Goal: Task Accomplishment & Management: Manage account settings

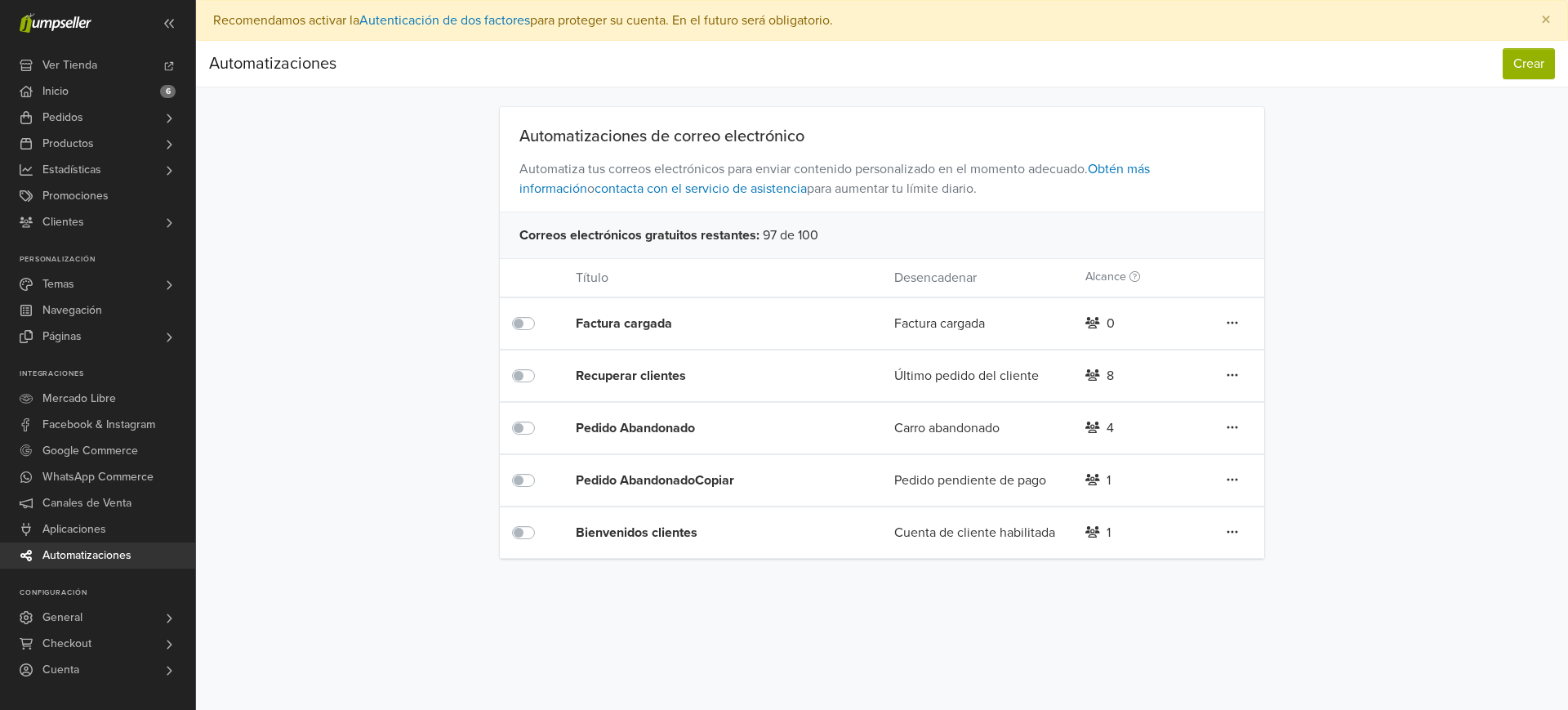
click at [585, 530] on div "Bienvenidos clientes" at bounding box center [703, 532] width 255 height 19
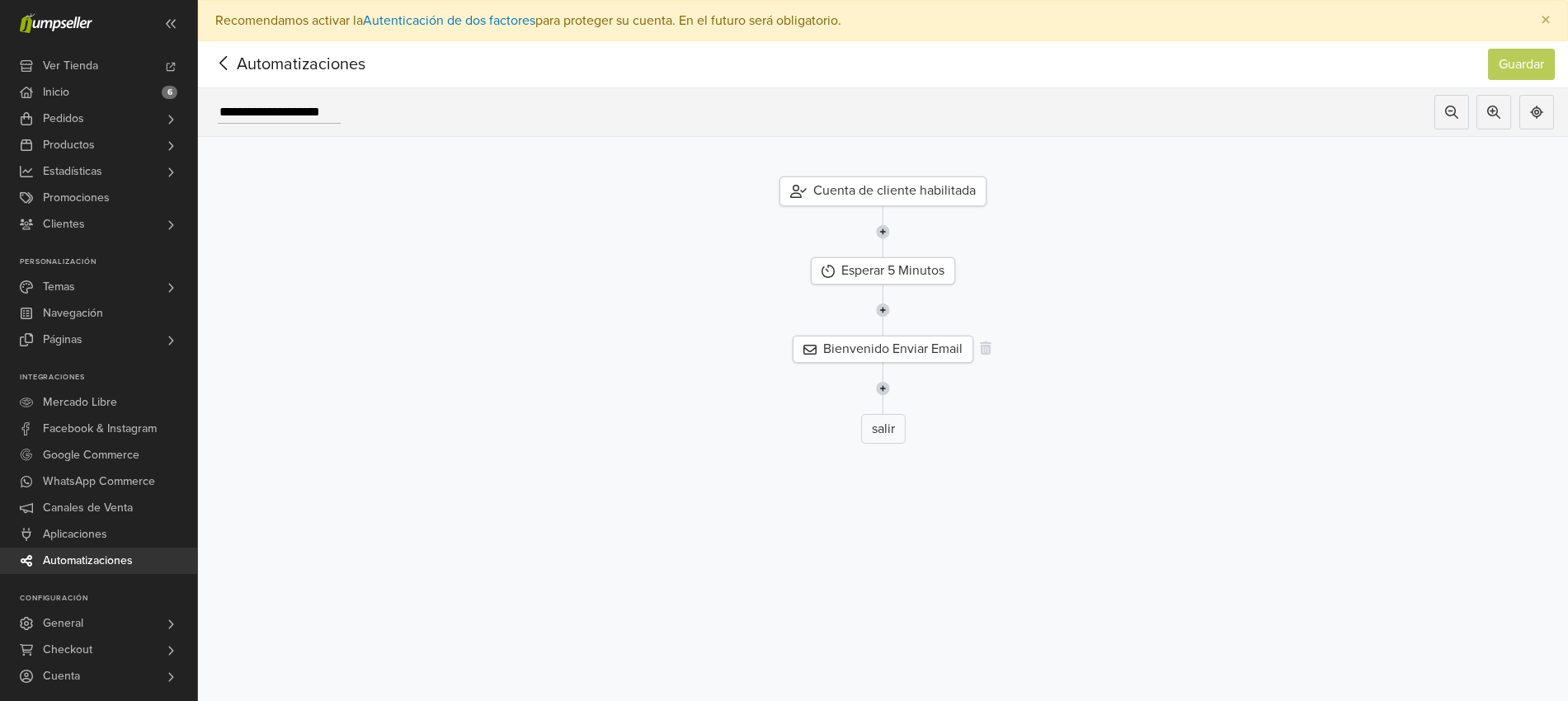
click at [894, 342] on div "Bienvenido Enviar Email" at bounding box center [882, 349] width 181 height 27
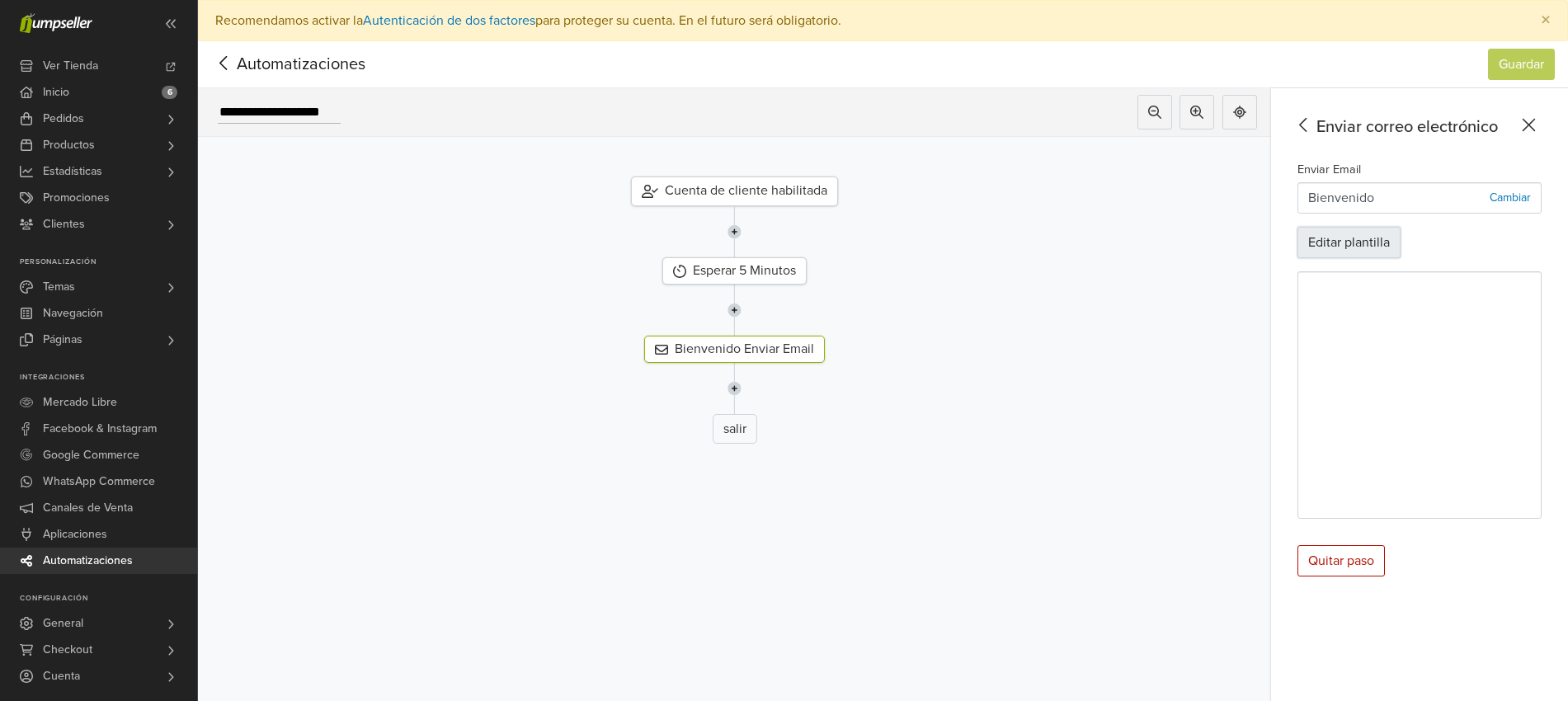
click at [1390, 232] on button "Editar plantilla" at bounding box center [1349, 242] width 103 height 31
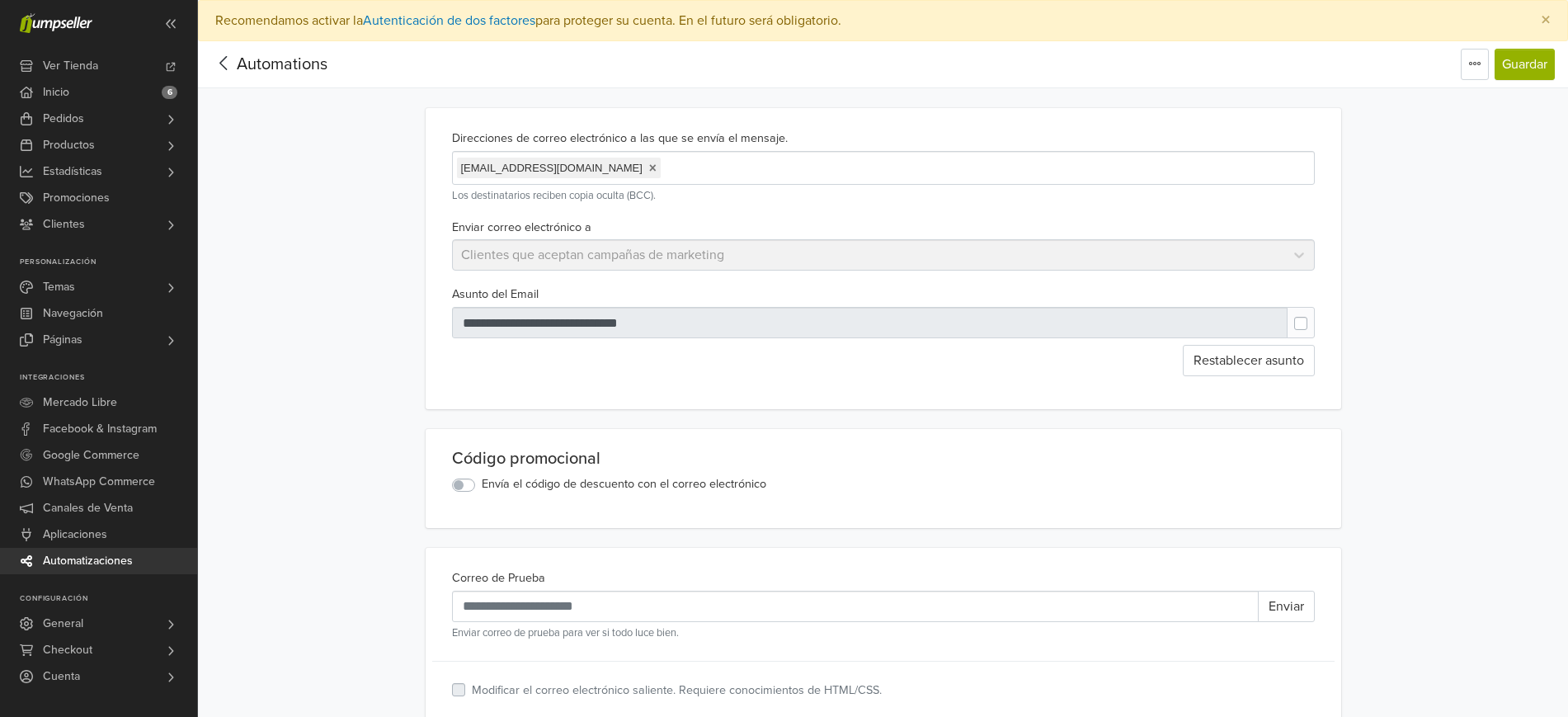
click at [481, 487] on label "Envía el código de descuento con el correo electrónico" at bounding box center [624, 484] width 285 height 18
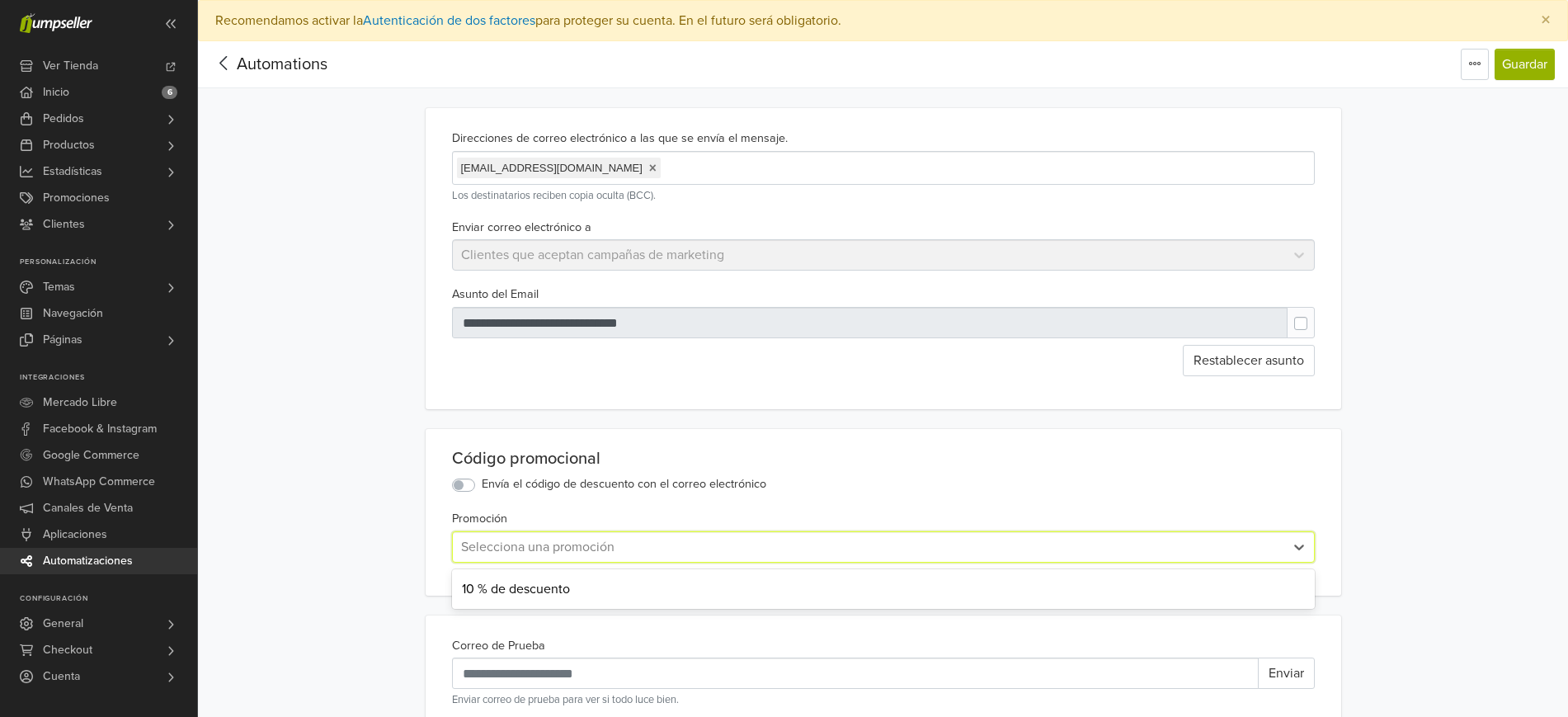
click at [587, 547] on div at bounding box center [868, 547] width 815 height 23
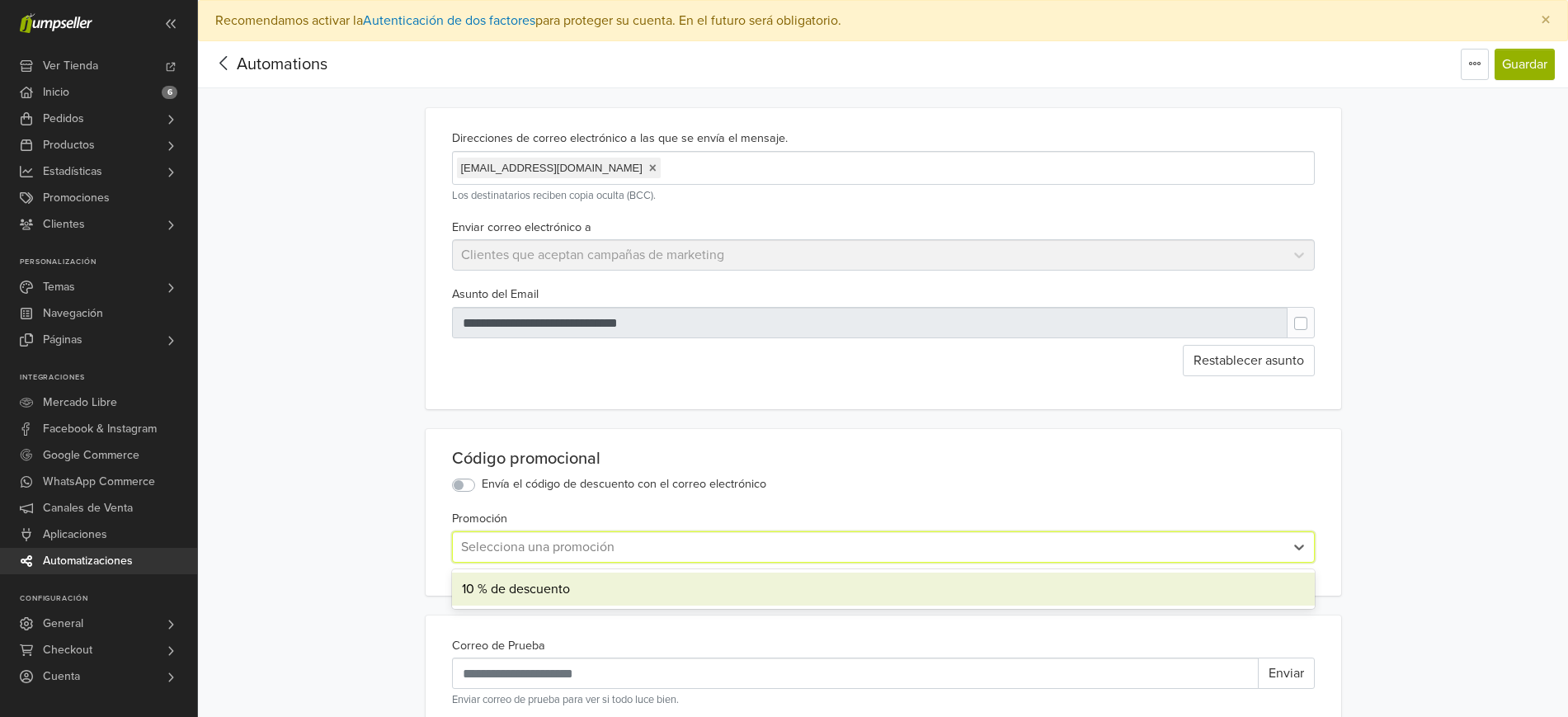
click at [491, 591] on div "10 % de descuento" at bounding box center [883, 588] width 863 height 33
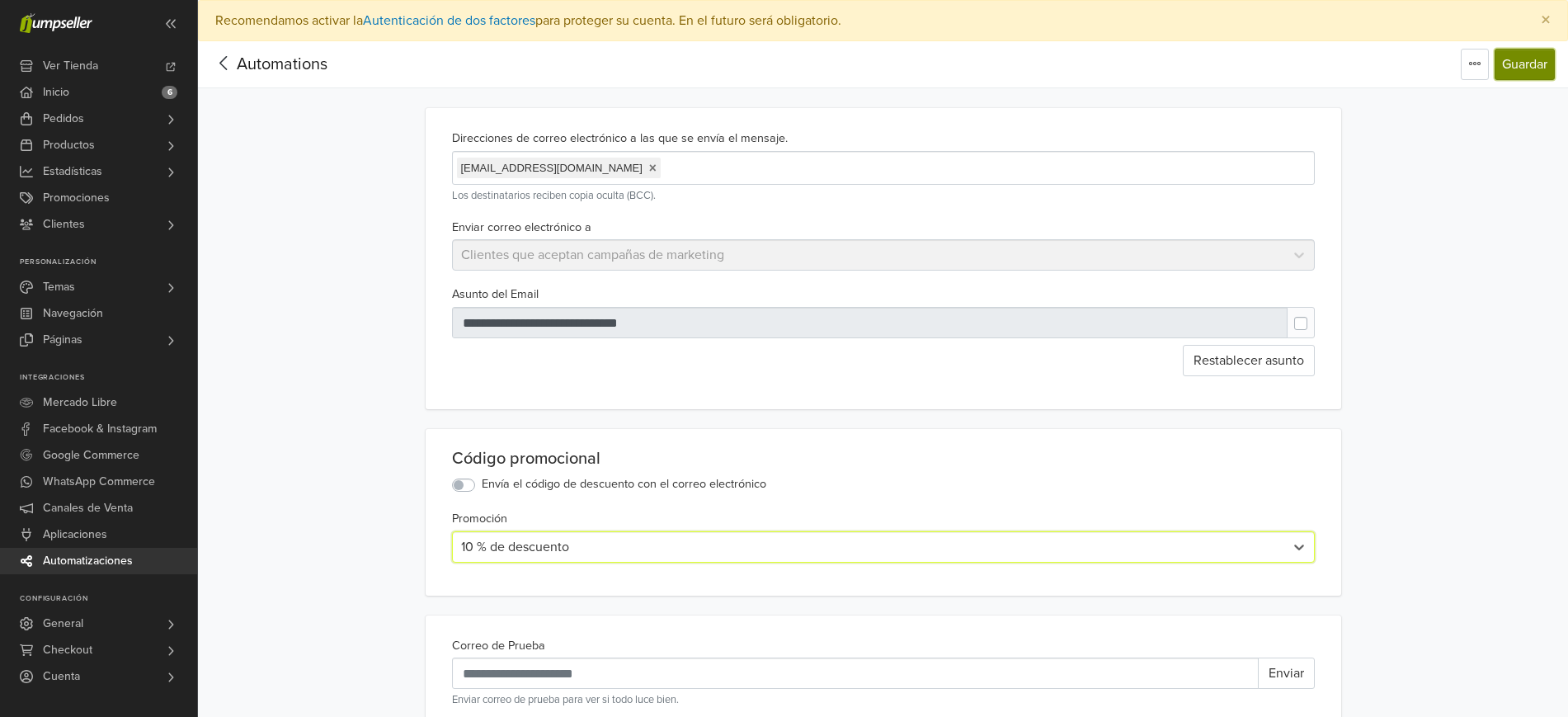
click at [1515, 63] on button "Guardar" at bounding box center [1524, 64] width 60 height 31
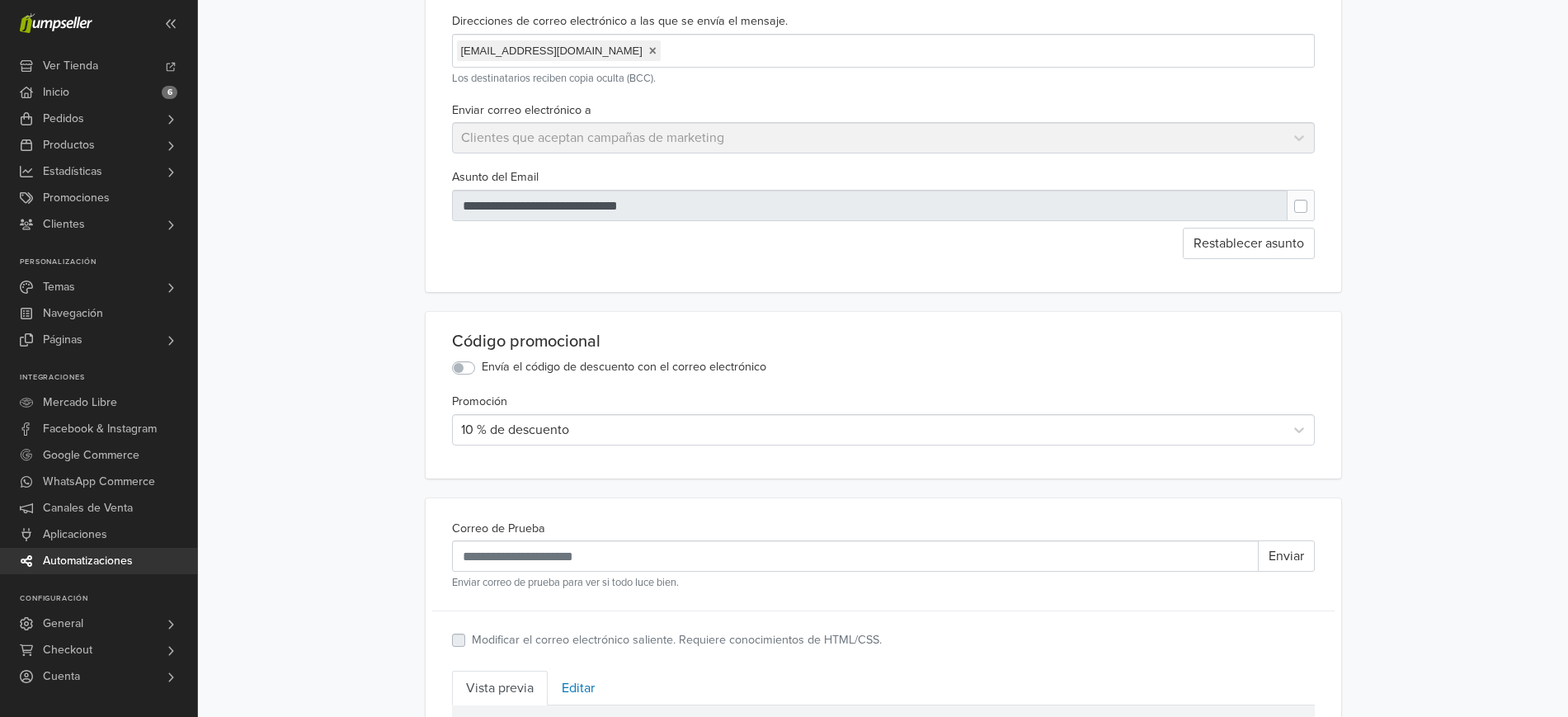
scroll to position [192, 0]
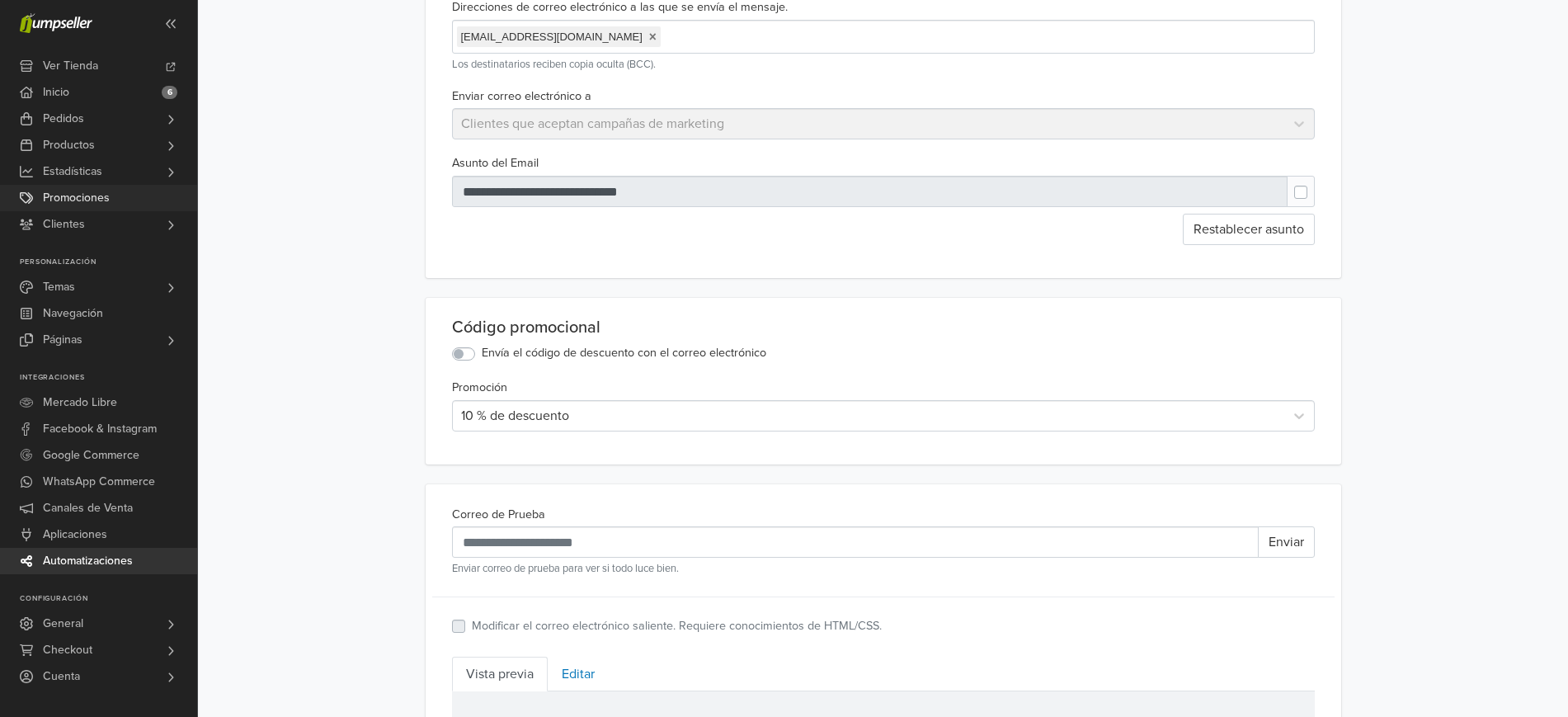
click at [82, 198] on span "Promociones" at bounding box center [76, 197] width 67 height 26
